Goal: Browse casually: Explore the website without a specific task or goal

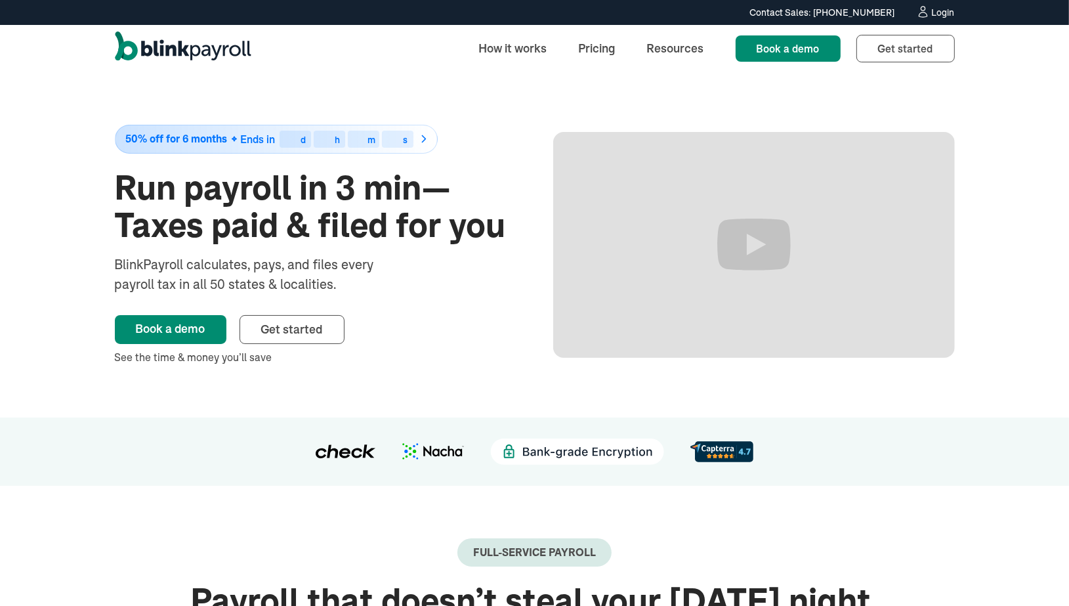
click at [340, 186] on h1 "Run payroll in 3 min—Taxes paid & filed for you" at bounding box center [316, 206] width 402 height 75
click at [353, 179] on h1 "Run payroll in 3 min—Taxes paid & filed for you" at bounding box center [316, 206] width 402 height 75
click at [368, 184] on h1 "Run payroll in 3 min—Taxes paid & filed for you" at bounding box center [316, 206] width 402 height 75
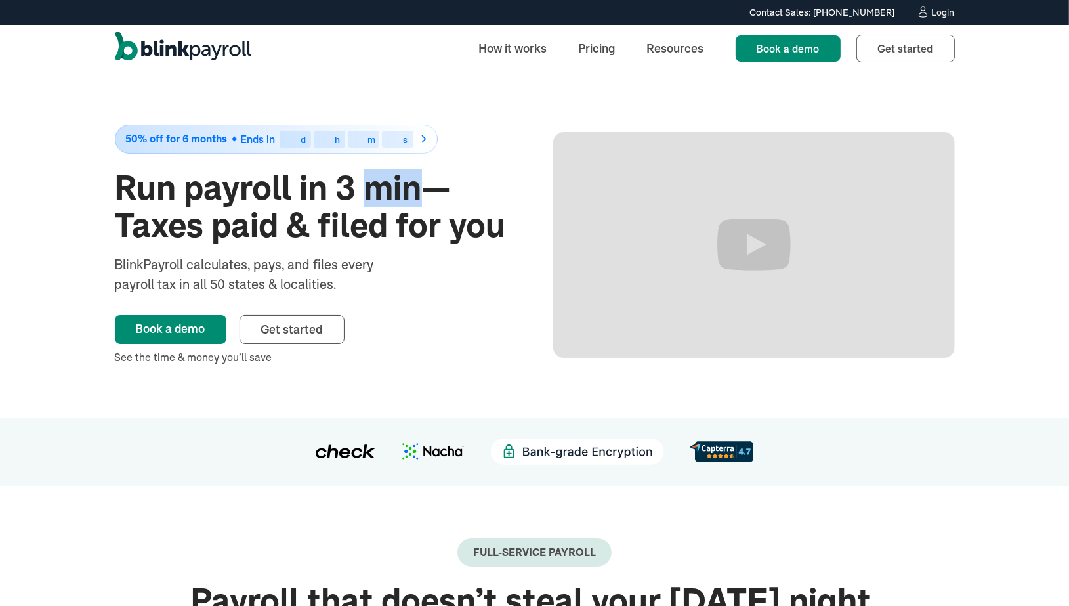
click at [368, 184] on h1 "Run payroll in 3 min—Taxes paid & filed for you" at bounding box center [316, 206] width 402 height 75
click at [368, 183] on h1 "Run payroll in 3 min—Taxes paid & filed for you" at bounding box center [316, 206] width 402 height 75
click at [381, 199] on h1 "Run payroll in 3 min—Taxes paid & filed for you" at bounding box center [316, 206] width 402 height 75
click at [378, 194] on h1 "Run payroll in 3 min—Taxes paid & filed for you" at bounding box center [316, 206] width 402 height 75
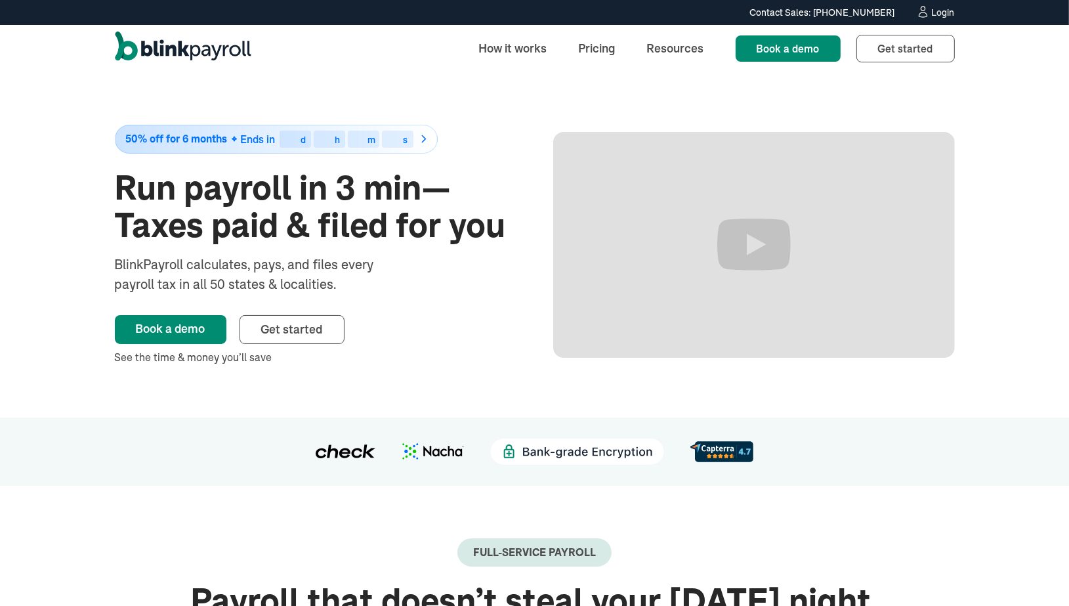
click at [378, 194] on h1 "Run payroll in 3 min—Taxes paid & filed for you" at bounding box center [316, 206] width 402 height 75
click at [351, 186] on h1 "Run payroll in 3 min—Taxes paid & filed for you" at bounding box center [316, 206] width 402 height 75
click at [376, 226] on h1 "Run payroll in 3 min—Taxes paid & filed for you" at bounding box center [316, 206] width 402 height 75
